Goal: Transaction & Acquisition: Purchase product/service

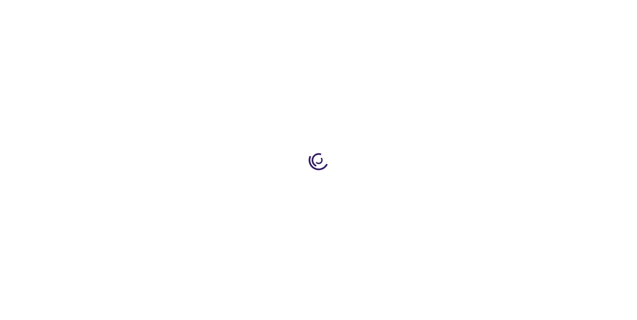
type input "1"
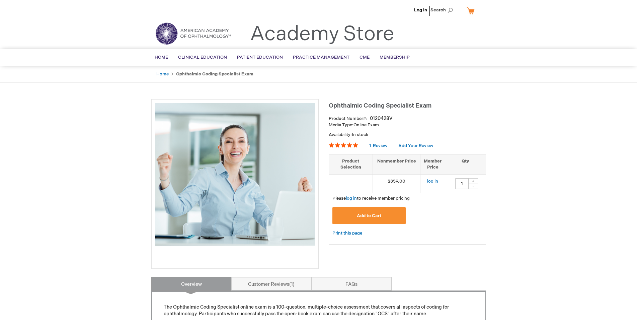
click at [433, 182] on link "log in" at bounding box center [432, 181] width 11 height 5
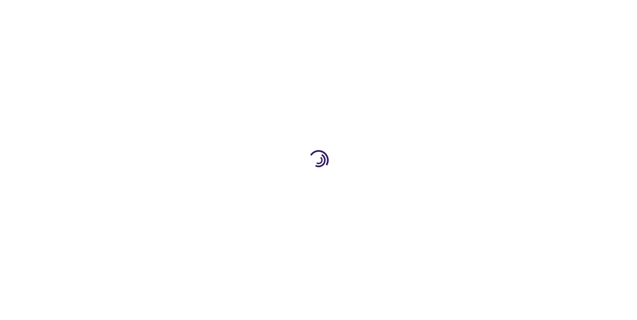
type input "1"
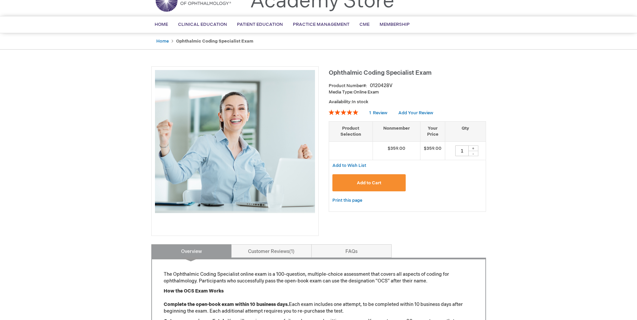
scroll to position [34, 0]
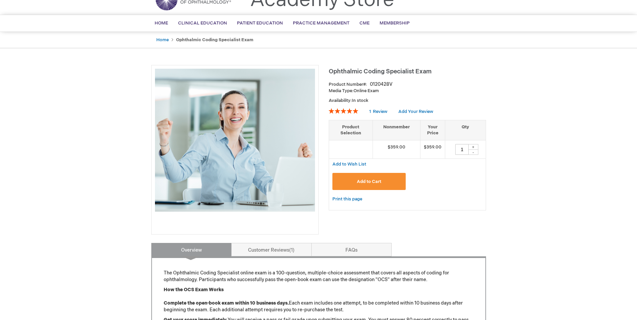
click at [375, 184] on span "Add to Cart" at bounding box center [369, 181] width 24 height 5
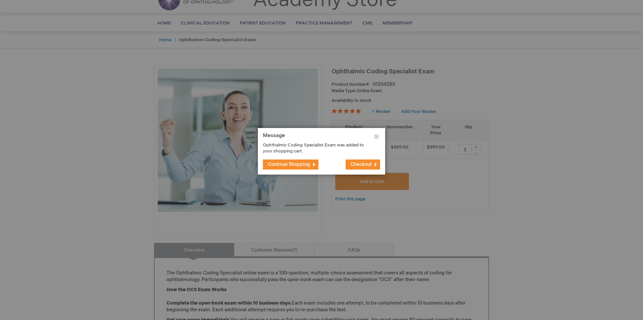
click at [294, 165] on span "Continue Shopping" at bounding box center [289, 164] width 42 height 6
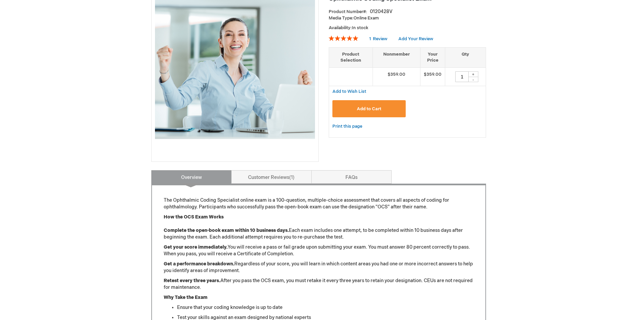
scroll to position [0, 0]
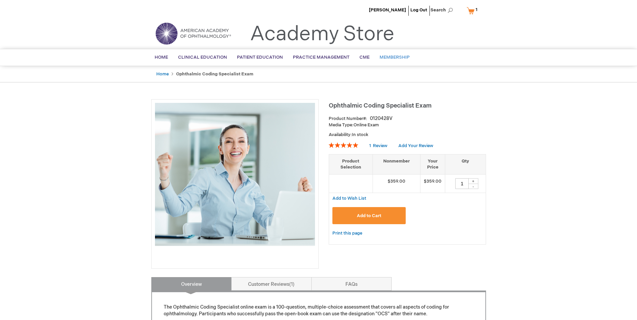
click at [393, 58] on span "Membership" at bounding box center [395, 57] width 30 height 5
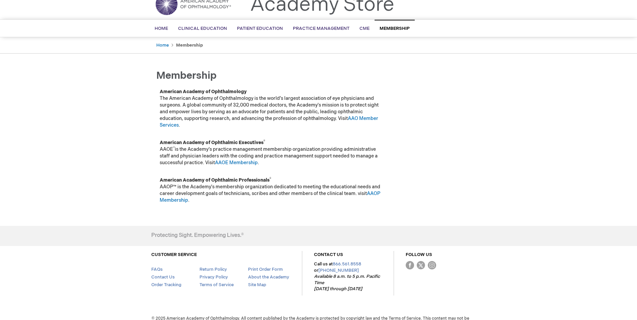
scroll to position [42, 0]
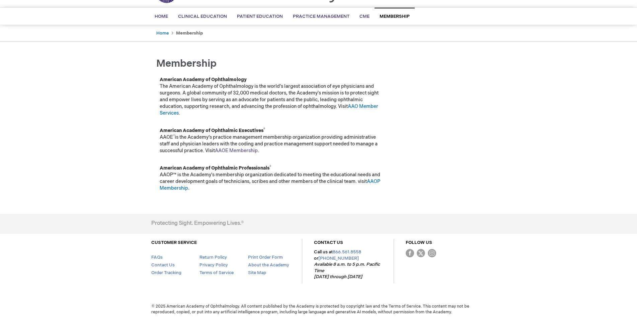
click at [251, 150] on link "AAOE Membership" at bounding box center [236, 151] width 43 height 6
click at [231, 150] on link "AAOE Membership" at bounding box center [236, 151] width 43 height 6
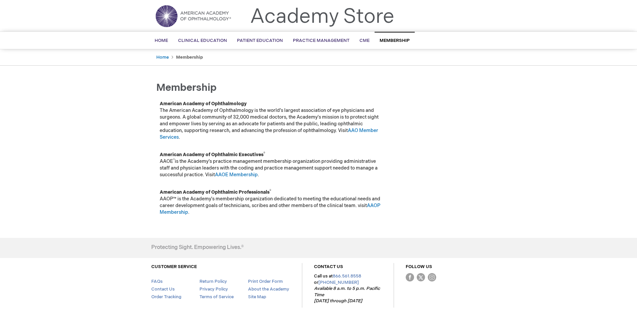
scroll to position [0, 0]
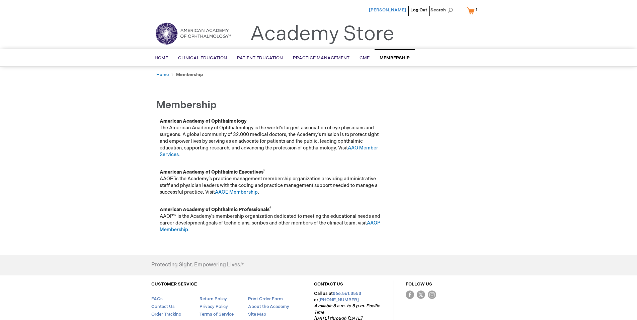
click at [393, 9] on span "[PERSON_NAME]" at bounding box center [387, 9] width 37 height 5
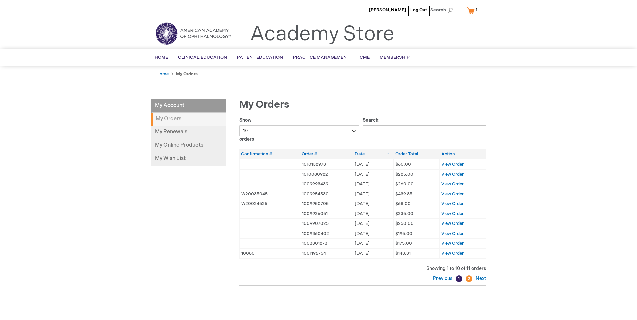
click at [172, 105] on li "My Account" at bounding box center [188, 105] width 75 height 13
click at [181, 130] on link "My Renewals" at bounding box center [188, 132] width 75 height 13
click at [395, 57] on span "Membership" at bounding box center [395, 57] width 30 height 5
click at [395, 9] on span "[PERSON_NAME]" at bounding box center [387, 9] width 37 height 5
click at [397, 9] on span "[PERSON_NAME]" at bounding box center [387, 9] width 37 height 5
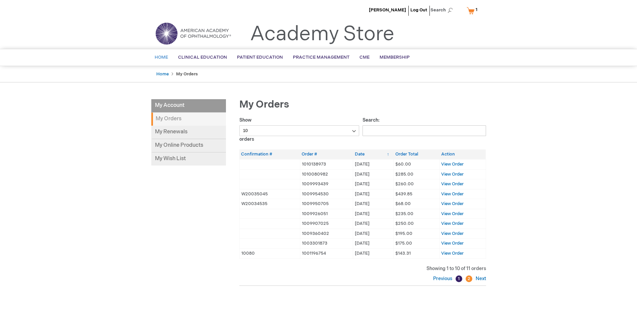
click at [161, 58] on span "Home" at bounding box center [161, 57] width 13 height 5
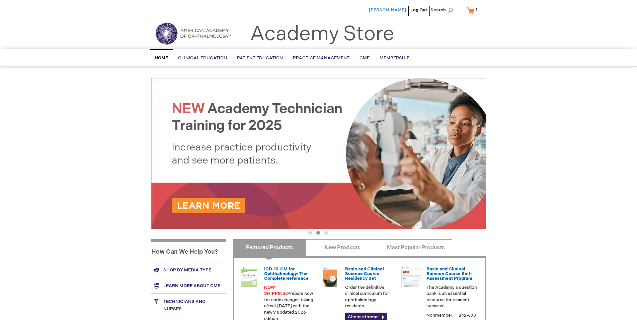
click at [388, 10] on span "[PERSON_NAME]" at bounding box center [387, 9] width 37 height 5
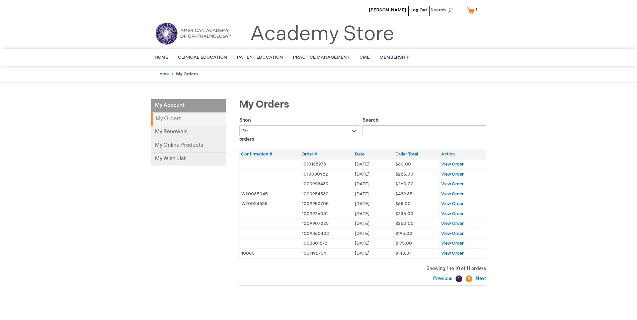
click at [475, 12] on link "My Cart 1 1 items" at bounding box center [474, 11] width 16 height 12
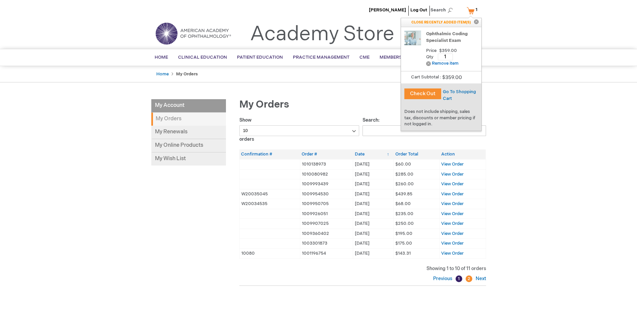
click at [494, 20] on div "William Woolard Log Out Search My Cart 1 1 items CLOSE RECENTLY ADDED ITEM(S) C…" at bounding box center [318, 11] width 637 height 23
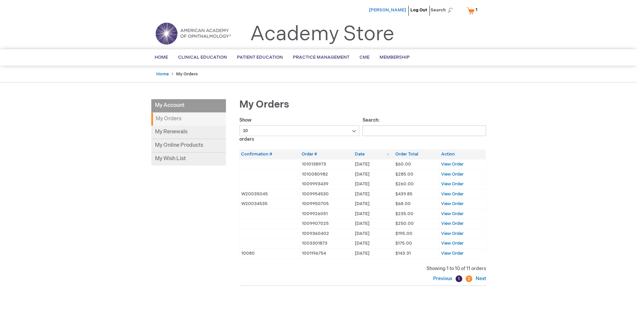
click at [386, 9] on span "[PERSON_NAME]" at bounding box center [387, 9] width 37 height 5
click at [169, 144] on link "My Online Products" at bounding box center [188, 145] width 75 height 13
